Goal: Check status: Check status

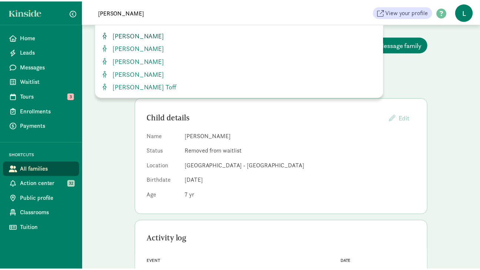
scroll to position [4, 0]
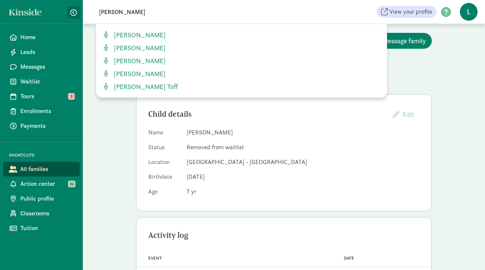
drag, startPoint x: 133, startPoint y: 14, endPoint x: 67, endPoint y: 11, distance: 65.6
click at [67, 11] on div "Home Leads Messages Waitlist Tours 3 Enrollments Payments SHORTCUTS All familie…" at bounding box center [242, 12] width 485 height 24
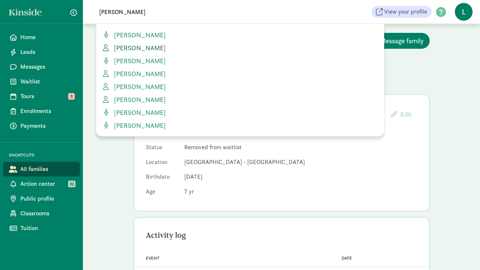
type input "[PERSON_NAME]"
click at [138, 51] on span "[PERSON_NAME]" at bounding box center [138, 48] width 55 height 9
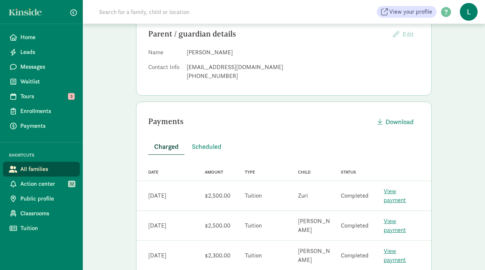
scroll to position [85, 0]
click at [399, 191] on link "View payment" at bounding box center [395, 195] width 22 height 17
